Goal: Task Accomplishment & Management: Manage account settings

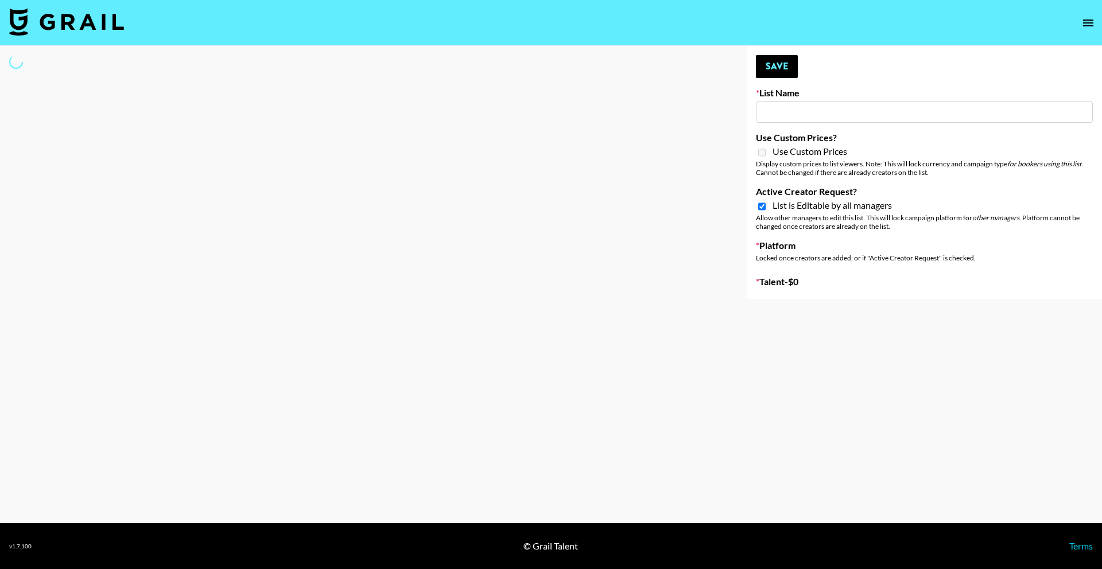
type input "[US_STATE] Fashion Week [DATE]"
checkbox input "true"
select select "Song"
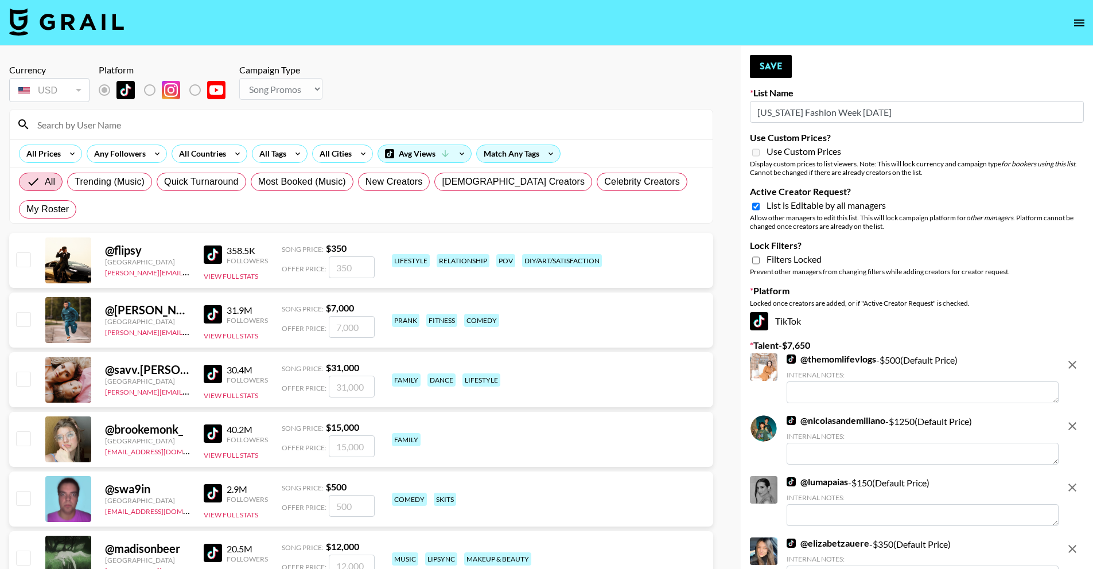
click at [296, 127] on input at bounding box center [367, 124] width 675 height 18
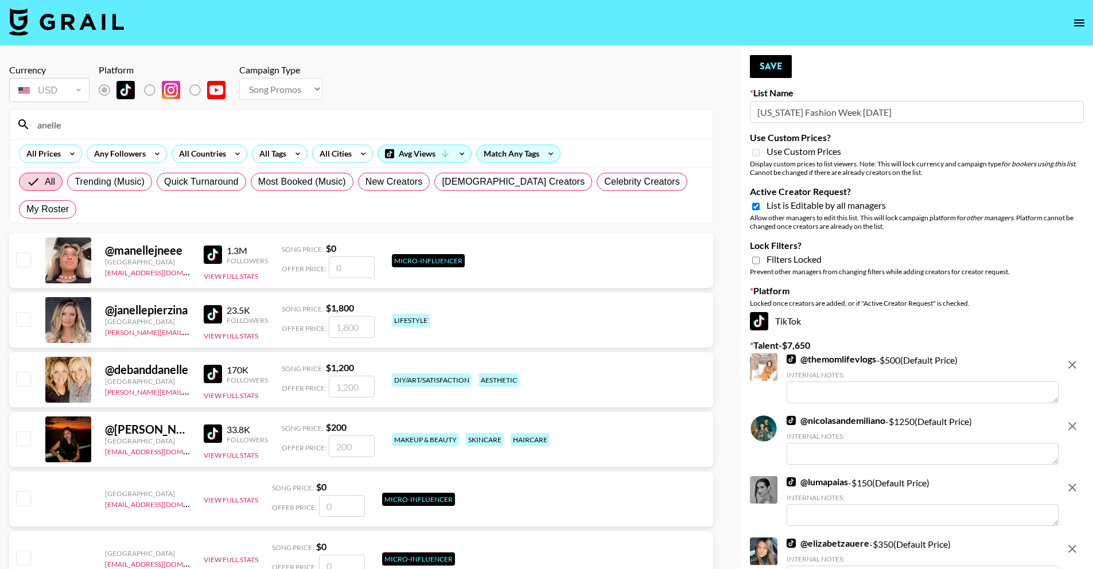
drag, startPoint x: 277, startPoint y: 127, endPoint x: 9, endPoint y: 116, distance: 268.1
click at [9, 116] on section "anelle All Prices Any Followers All Countries All Tags All Cities Avg Views Mat…" at bounding box center [361, 166] width 704 height 115
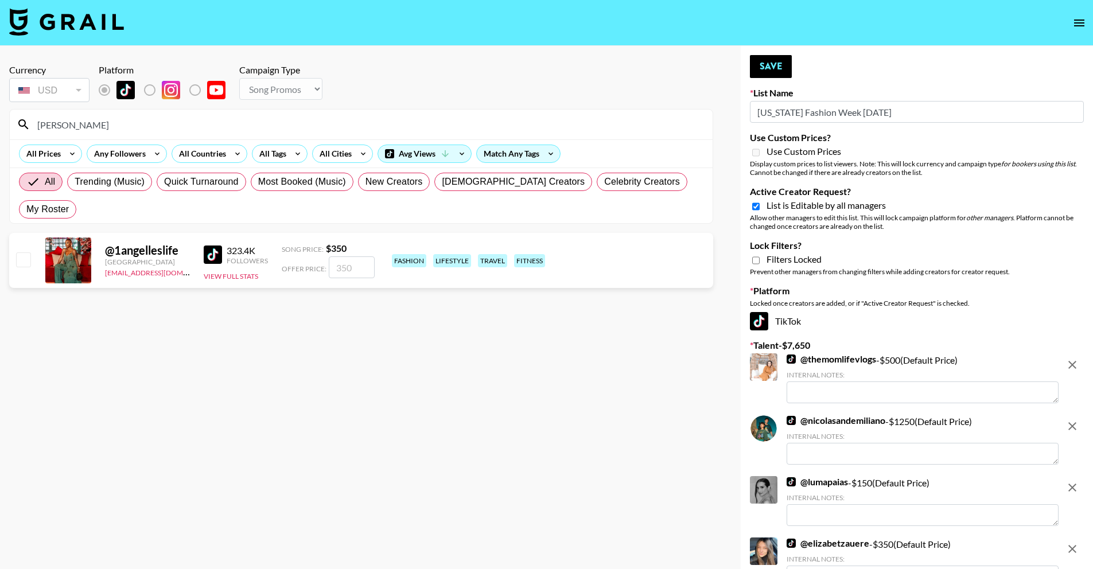
type input "[PERSON_NAME]"
click at [26, 252] on input "checkbox" at bounding box center [23, 259] width 14 height 14
checkbox input "true"
type input "350"
click at [756, 69] on button "Save" at bounding box center [771, 66] width 42 height 23
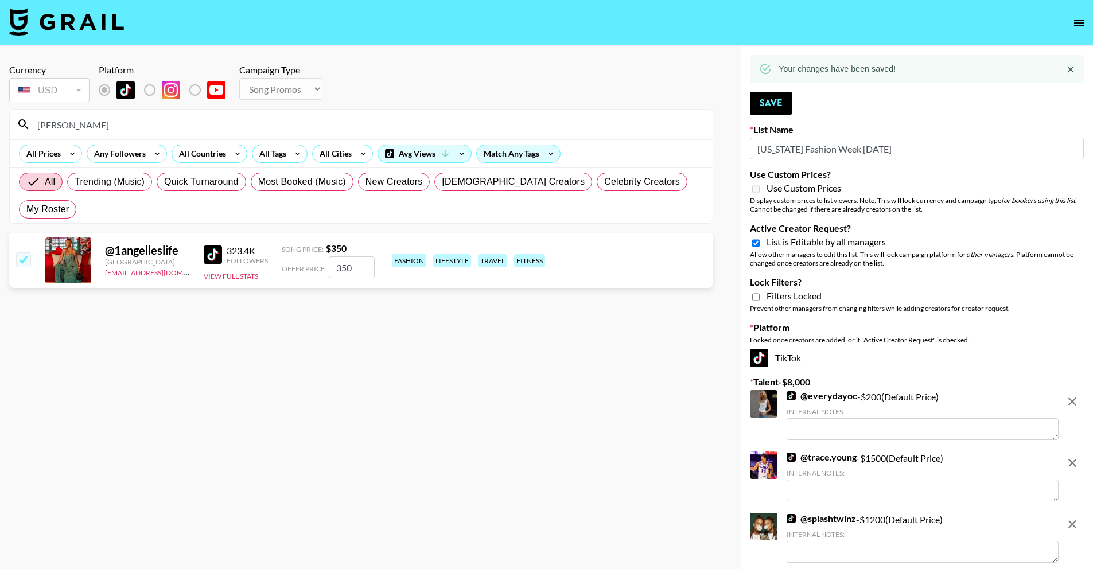
drag, startPoint x: 283, startPoint y: 129, endPoint x: -21, endPoint y: 129, distance: 304.6
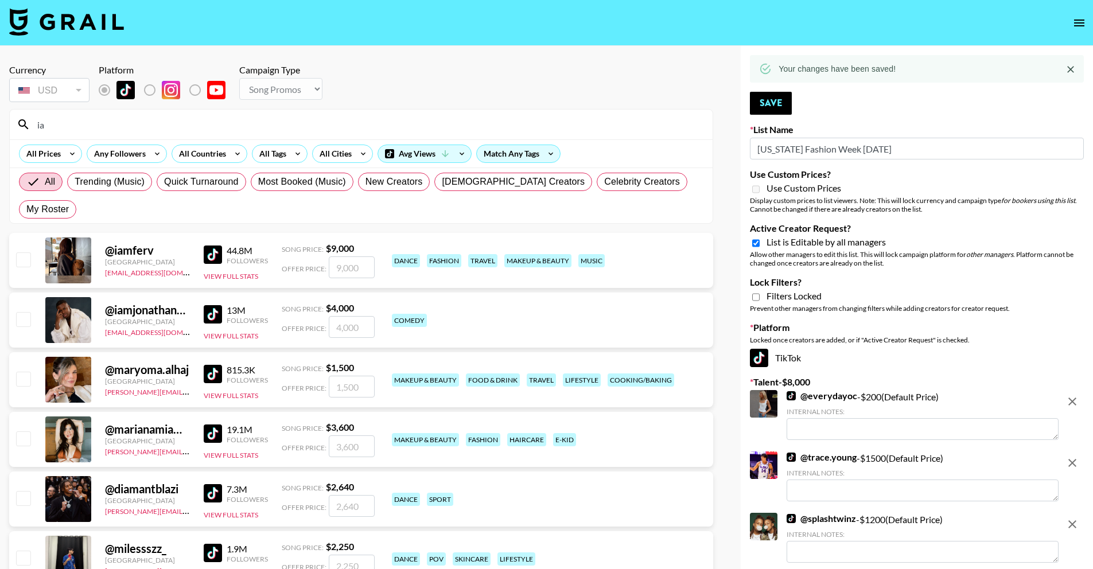
type input "i"
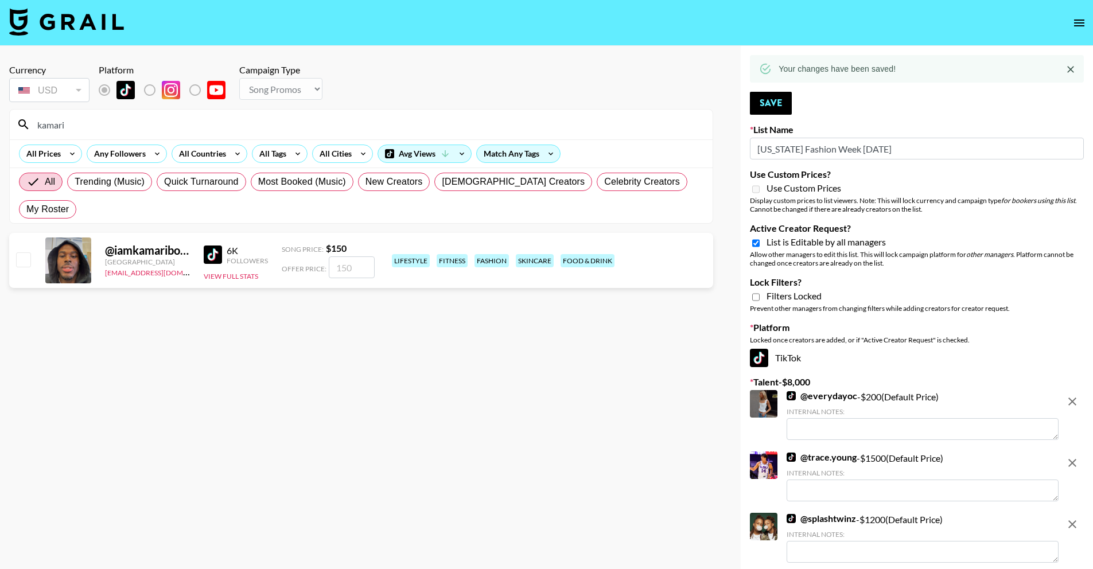
type input "kamari"
click at [18, 251] on div at bounding box center [23, 261] width 18 height 20
click at [18, 252] on input "checkbox" at bounding box center [23, 259] width 14 height 14
checkbox input "true"
type input "150"
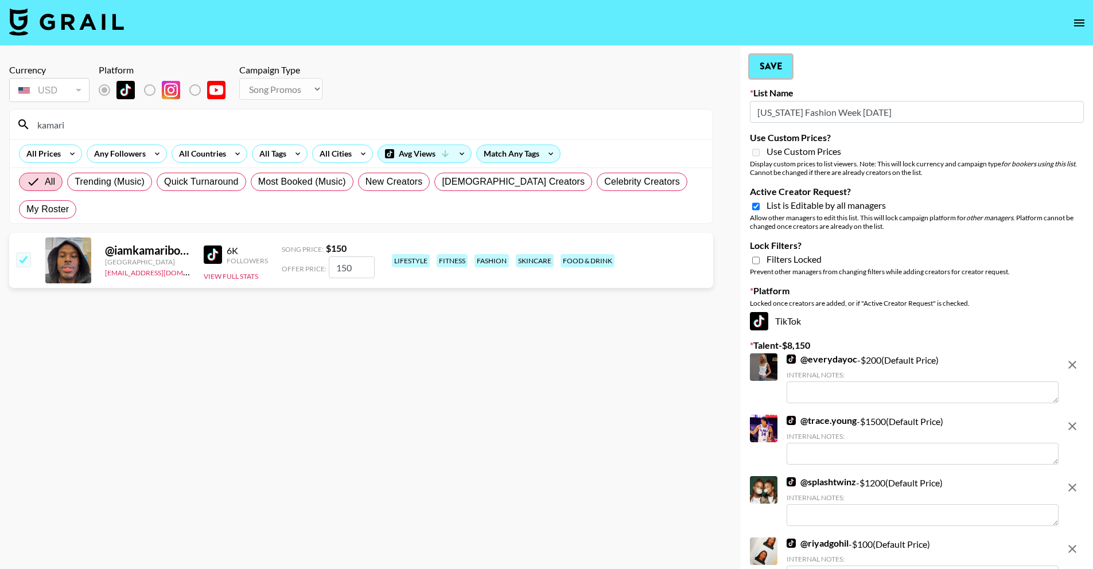
click at [785, 62] on button "Save" at bounding box center [771, 66] width 42 height 23
